Goal: Information Seeking & Learning: Learn about a topic

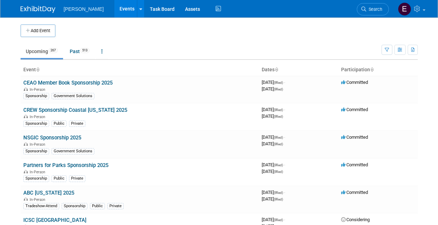
click at [372, 8] on span "Search" at bounding box center [374, 9] width 16 height 5
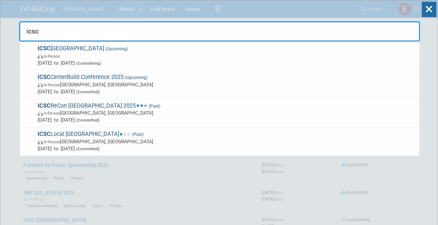
type input "icsc c"
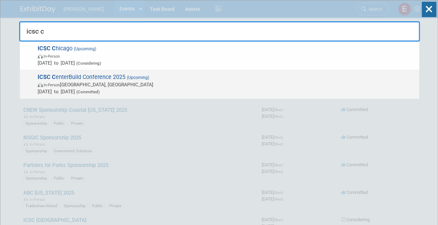
click at [64, 75] on span "ICSC C enterBuild Conference 2025 (Upcoming) In-Person Phoenix, AZ Dec 2, 2025 …" at bounding box center [226, 84] width 380 height 21
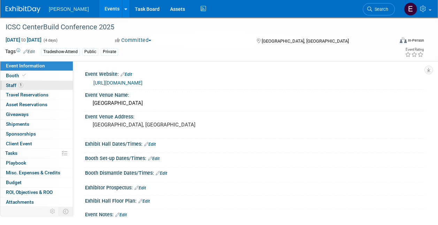
click at [44, 84] on link "1 Staff 1" at bounding box center [36, 85] width 73 height 9
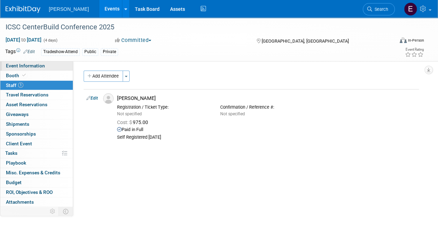
click at [43, 64] on span "Event Information" at bounding box center [25, 66] width 39 height 6
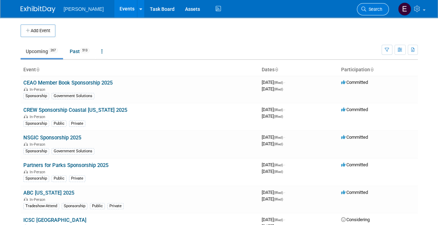
click at [381, 4] on link "Search" at bounding box center [373, 9] width 32 height 12
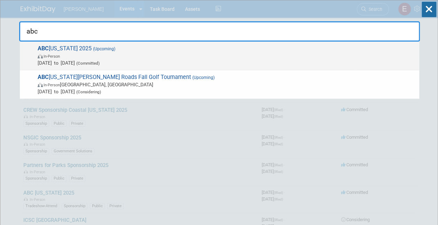
click at [58, 55] on span "In-Person" at bounding box center [52, 56] width 16 height 5
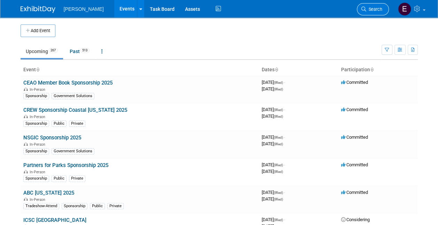
click at [375, 6] on link "Search" at bounding box center [373, 9] width 32 height 12
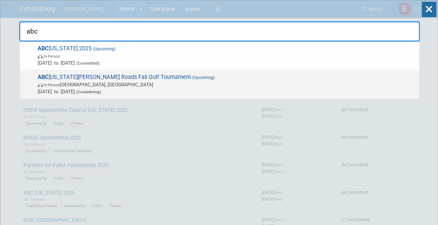
type input "abc"
click at [67, 83] on span "In-Person Suffolk, VA" at bounding box center [227, 84] width 378 height 7
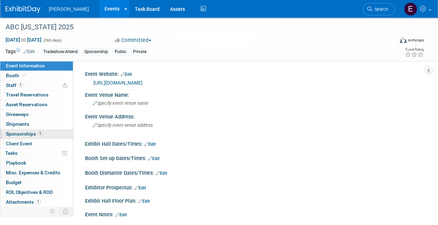
click at [32, 133] on span "Sponsorships 1" at bounding box center [24, 134] width 37 height 6
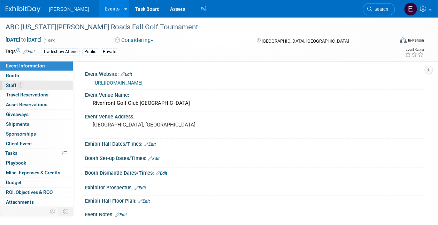
click at [47, 84] on link "1 Staff 1" at bounding box center [36, 85] width 73 height 9
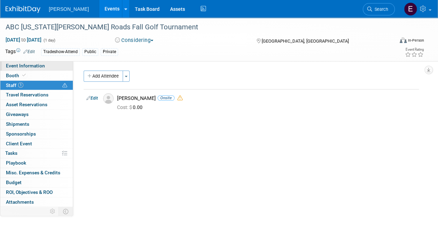
click at [29, 66] on span "Event Information" at bounding box center [25, 66] width 39 height 6
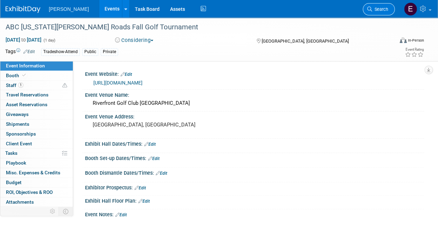
click at [381, 8] on span "Search" at bounding box center [380, 9] width 16 height 5
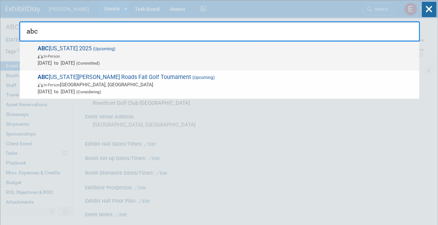
type input "abc"
click at [78, 52] on span "ABC [US_STATE] 2025 (Upcoming) In-Person [DATE] to [DATE] (Committed)" at bounding box center [226, 55] width 380 height 21
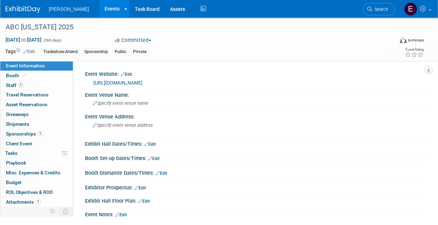
click at [143, 81] on link "https://abcva.org/sponsorship-opportunities/#hr-so" at bounding box center [117, 83] width 49 height 6
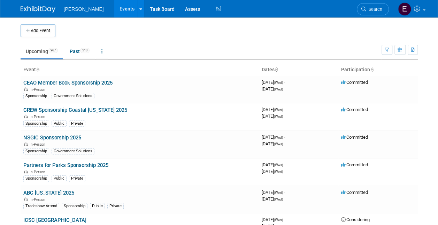
click at [379, 7] on span "Search" at bounding box center [374, 9] width 16 height 5
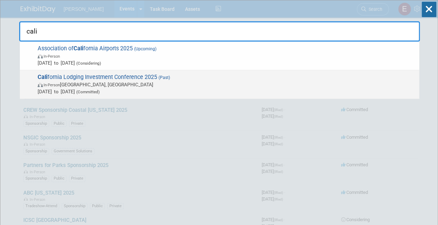
type input "cali"
click at [128, 77] on span "Cali fornia Lodging Investment Conference 2025 (Past) In-Person Long Beach, CA …" at bounding box center [226, 84] width 380 height 21
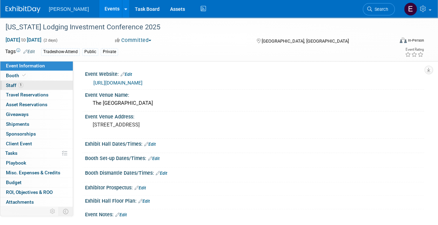
click at [30, 85] on link "1 Staff 1" at bounding box center [36, 85] width 73 height 9
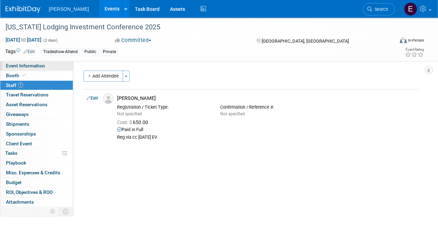
click at [33, 63] on span "Event Information" at bounding box center [25, 66] width 39 height 6
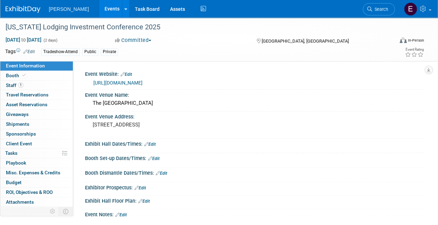
click at [385, 7] on span "Search" at bounding box center [380, 9] width 16 height 5
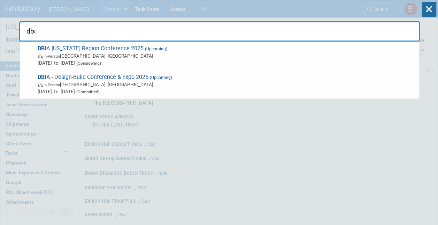
type input "dbia"
click at [96, 84] on span "In-Person Las Vegas, NV" at bounding box center [227, 84] width 378 height 7
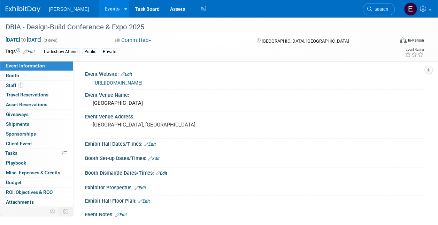
click at [42, 84] on link "1 Staff 1" at bounding box center [36, 85] width 73 height 9
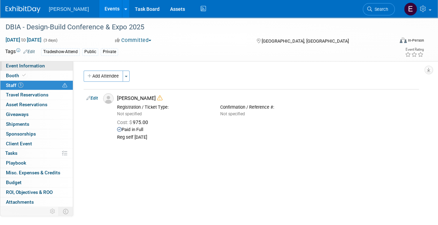
click at [36, 62] on link "Event Information" at bounding box center [36, 65] width 73 height 9
